Goal: Information Seeking & Learning: Understand process/instructions

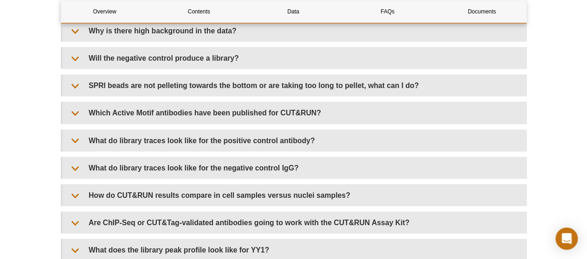
scroll to position [2888, 0]
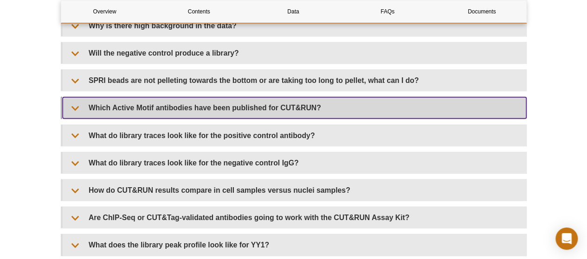
click at [217, 115] on summary "Which Active Motif antibodies have been published for CUT&RUN?" at bounding box center [294, 107] width 463 height 21
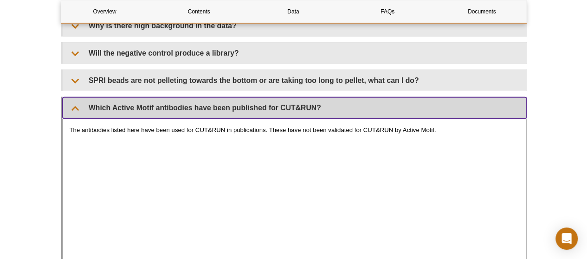
click at [216, 115] on summary "Which Active Motif antibodies have been published for CUT&RUN?" at bounding box center [294, 107] width 463 height 21
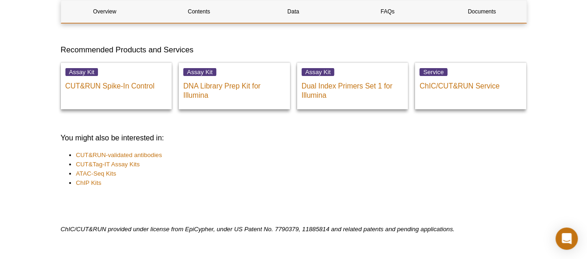
scroll to position [3216, 0]
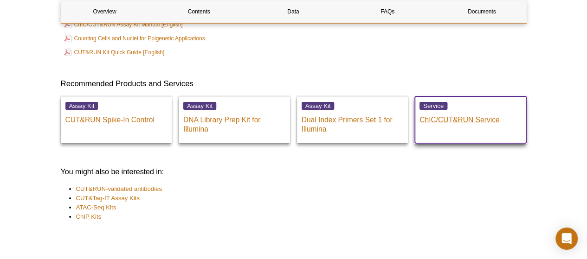
click at [419, 117] on p "ChIC/CUT&RUN Service" at bounding box center [470, 118] width 102 height 14
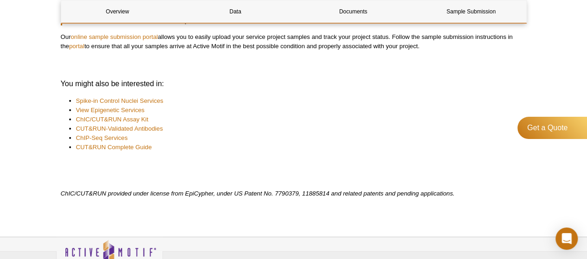
scroll to position [1376, 0]
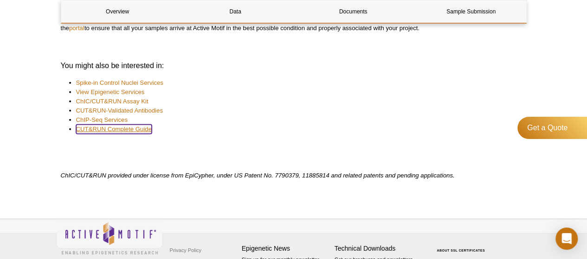
click at [83, 130] on link "CUT&RUN Complete Guide" at bounding box center [114, 129] width 76 height 9
click at [86, 133] on link "CUT&RUN Complete Guide" at bounding box center [114, 129] width 76 height 9
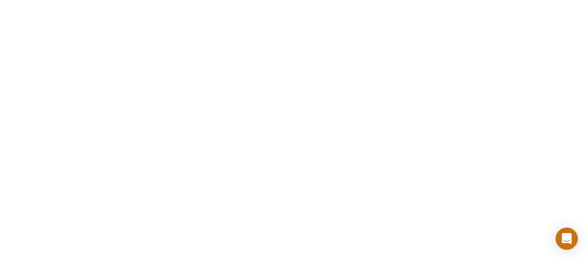
scroll to position [558, 0]
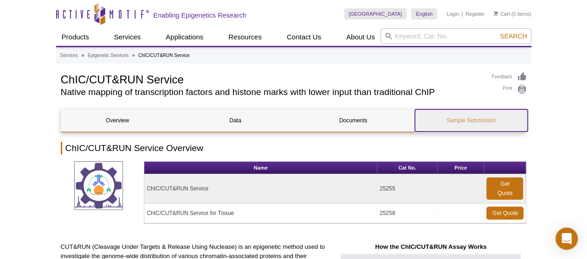
click at [448, 119] on link "Sample Submission" at bounding box center [471, 120] width 113 height 22
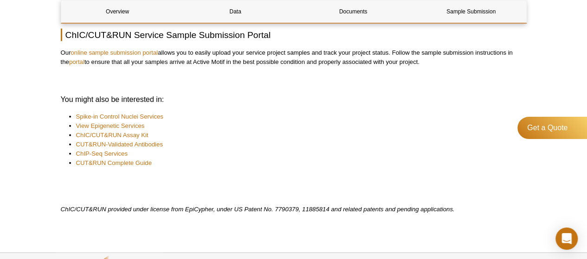
scroll to position [1076, 0]
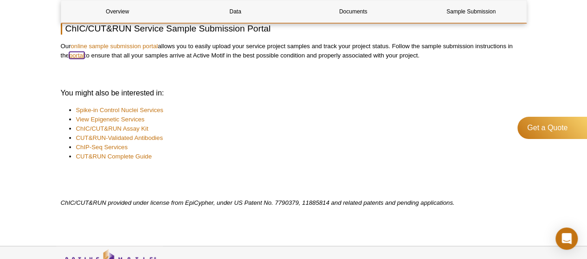
click at [74, 56] on link "portal" at bounding box center [76, 55] width 15 height 7
